Goal: Transaction & Acquisition: Purchase product/service

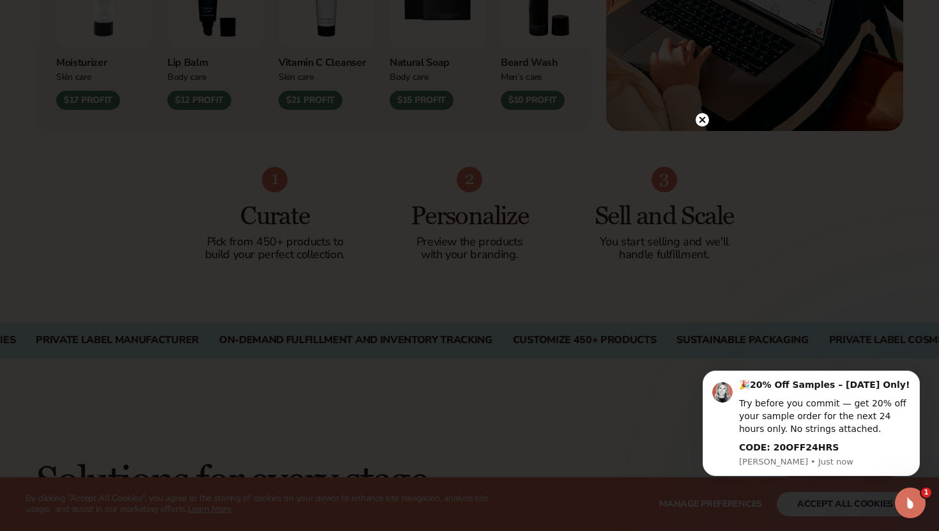
scroll to position [714, 0]
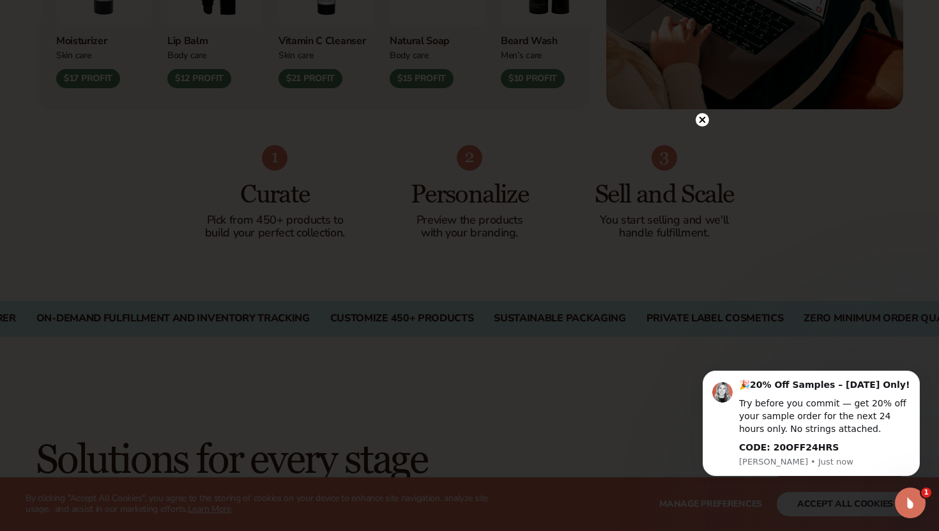
click at [698, 120] on circle at bounding box center [702, 119] width 13 height 13
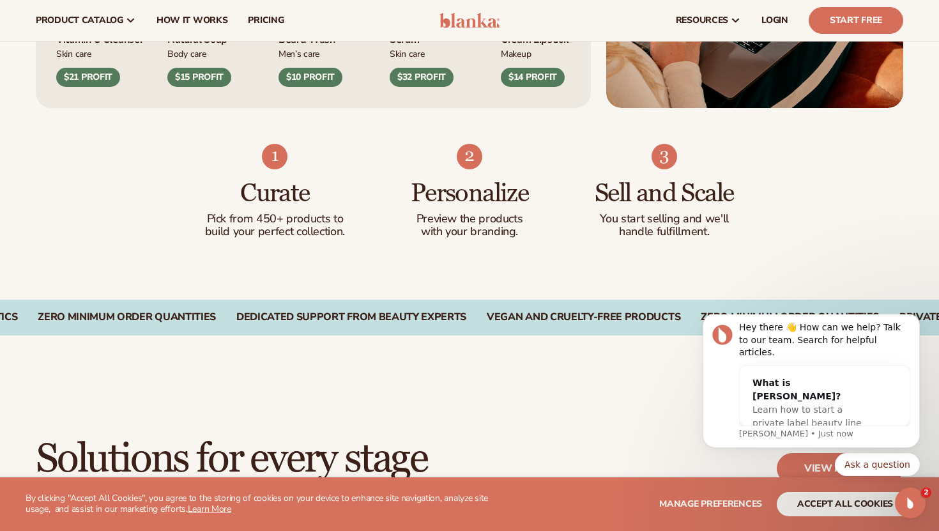
scroll to position [704, 0]
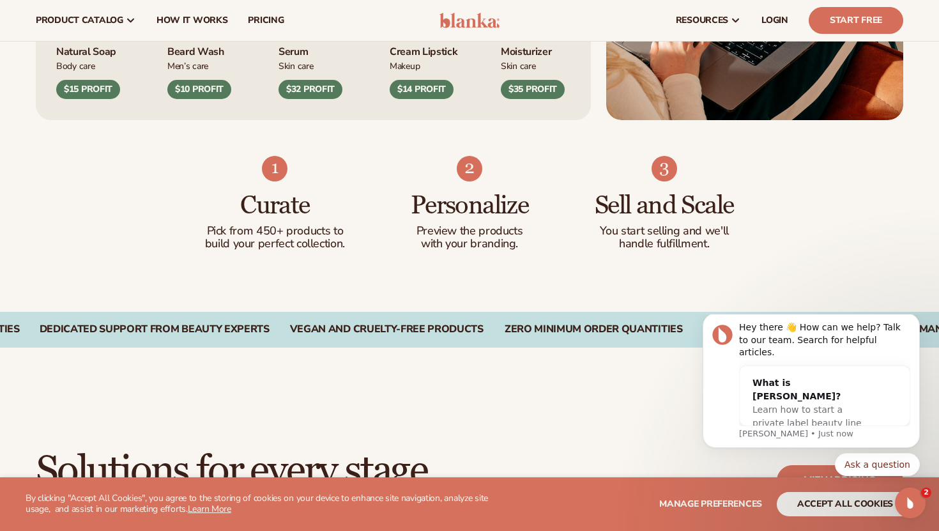
click at [497, 210] on h3 "Personalize" at bounding box center [470, 206] width 144 height 28
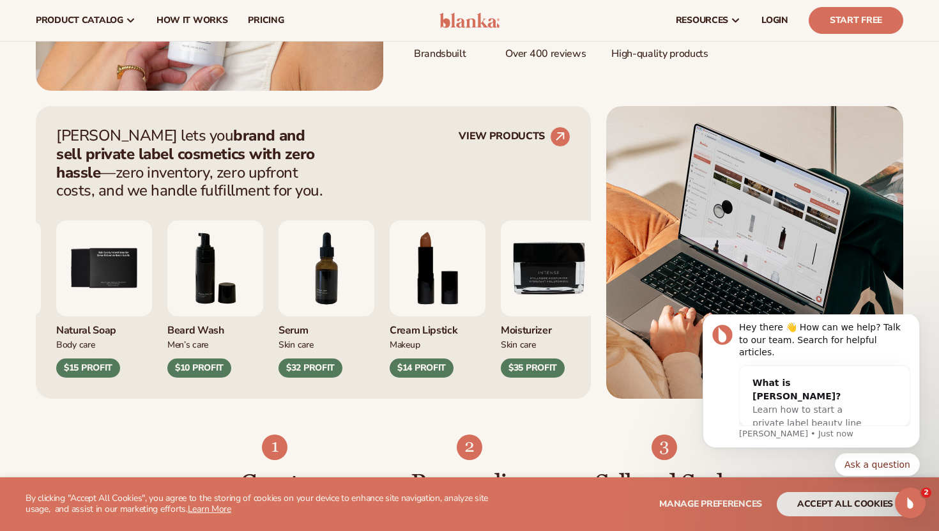
scroll to position [412, 0]
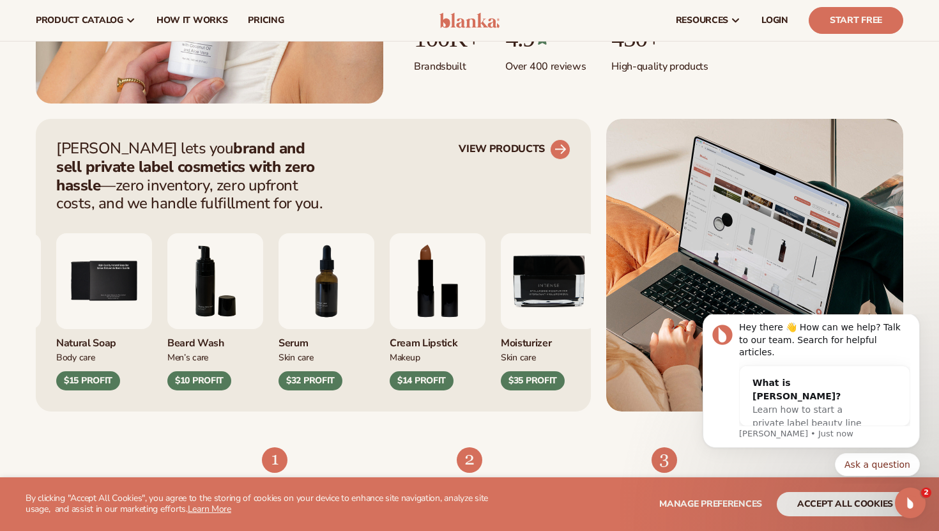
click at [528, 143] on link "VIEW PRODUCTS" at bounding box center [515, 149] width 112 height 20
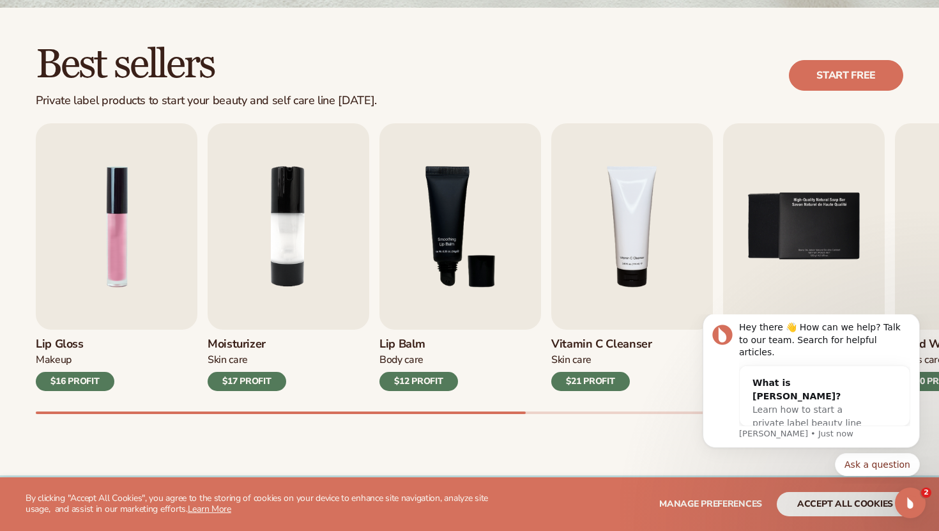
scroll to position [336, 0]
click at [807, 85] on link "Start free" at bounding box center [846, 74] width 114 height 31
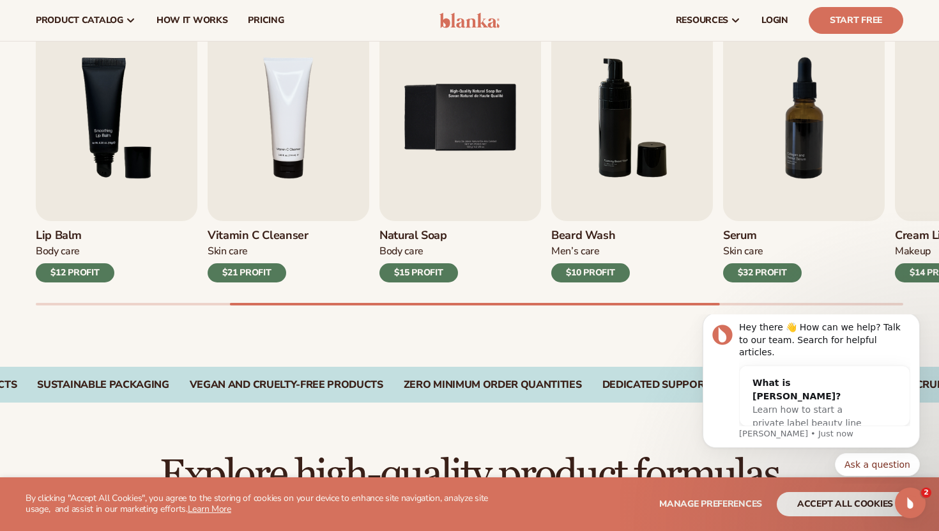
scroll to position [360, 0]
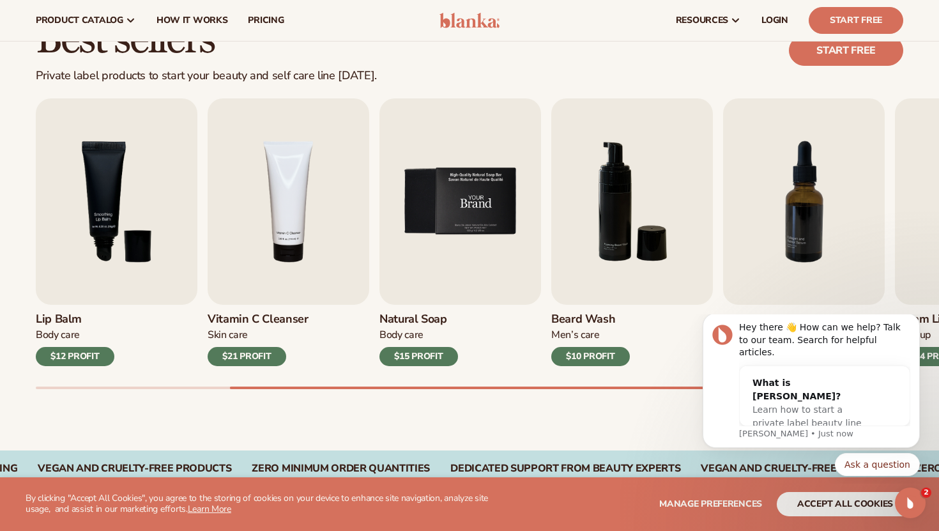
click at [459, 245] on img "5 / 9" at bounding box center [461, 201] width 162 height 206
